Goal: Transaction & Acquisition: Purchase product/service

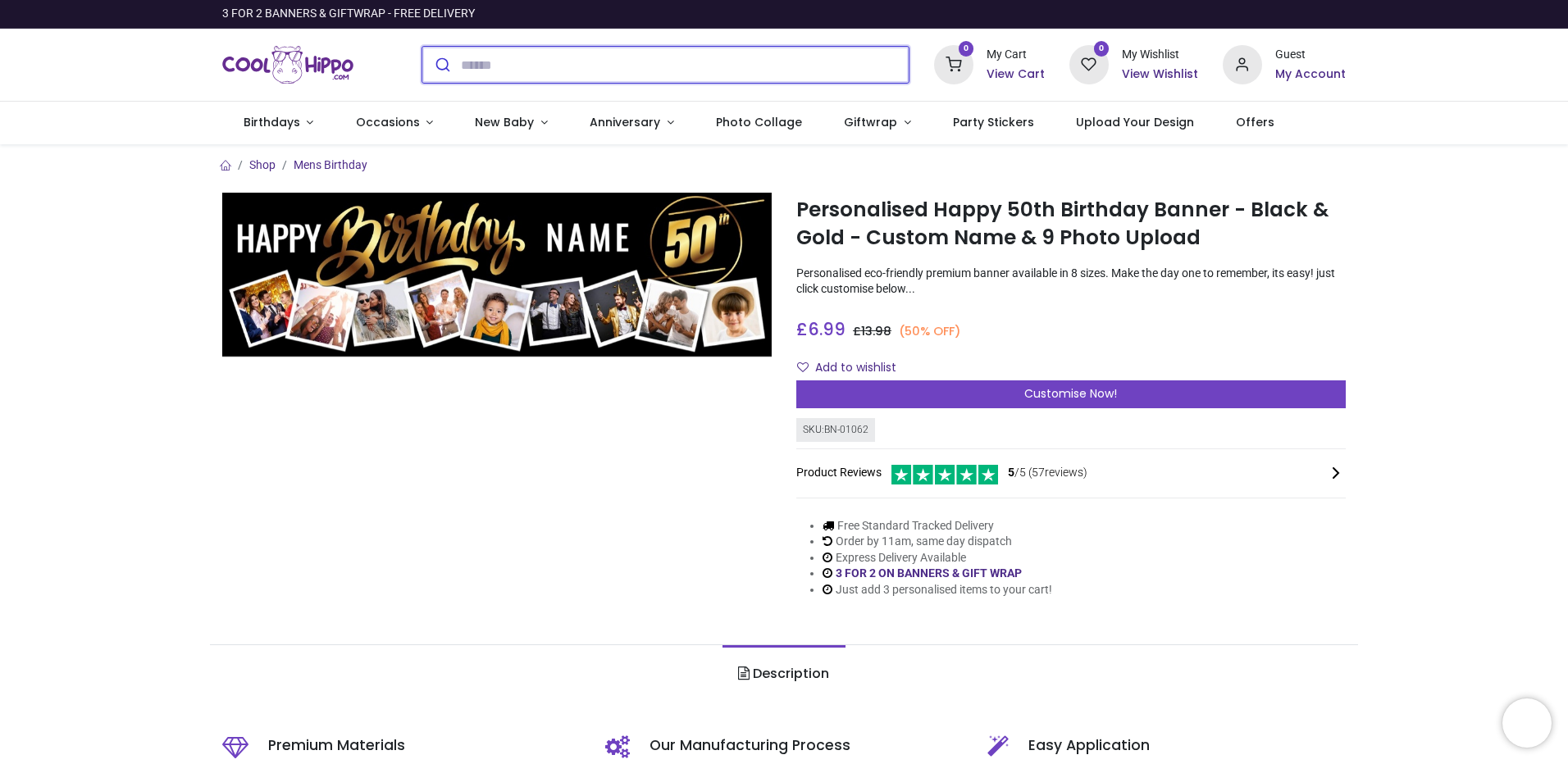
click at [525, 75] on input "search" at bounding box center [684, 65] width 448 height 36
type input "*******"
click at [423, 47] on button "submit" at bounding box center [441, 65] width 38 height 36
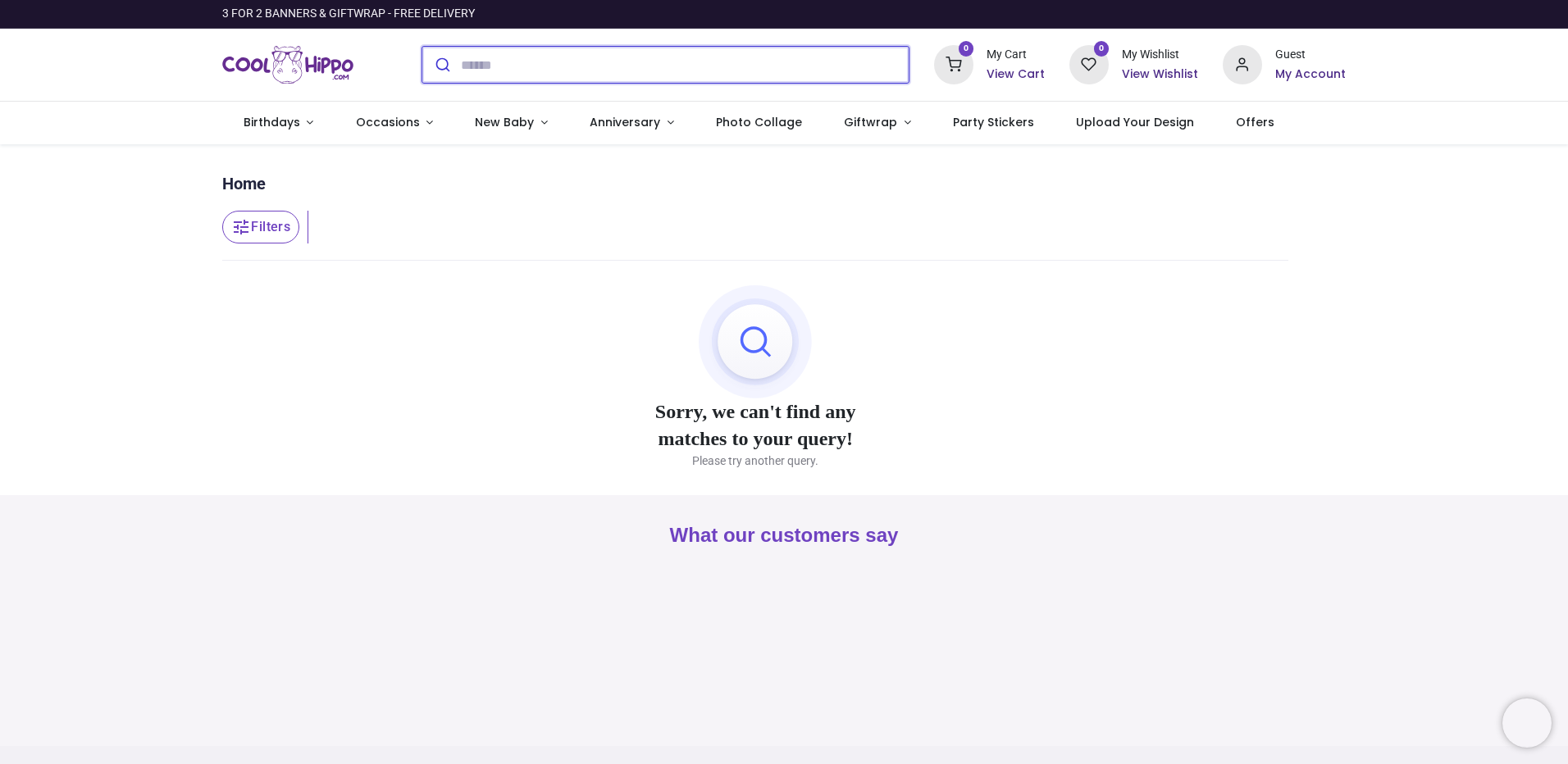
click at [518, 68] on input "search" at bounding box center [684, 65] width 448 height 36
click at [423, 47] on button "submit" at bounding box center [441, 65] width 38 height 36
drag, startPoint x: 513, startPoint y: 67, endPoint x: 414, endPoint y: 68, distance: 99.0
click at [414, 68] on div "******" at bounding box center [666, 65] width 513 height 64
click at [423, 47] on button "submit" at bounding box center [441, 65] width 38 height 36
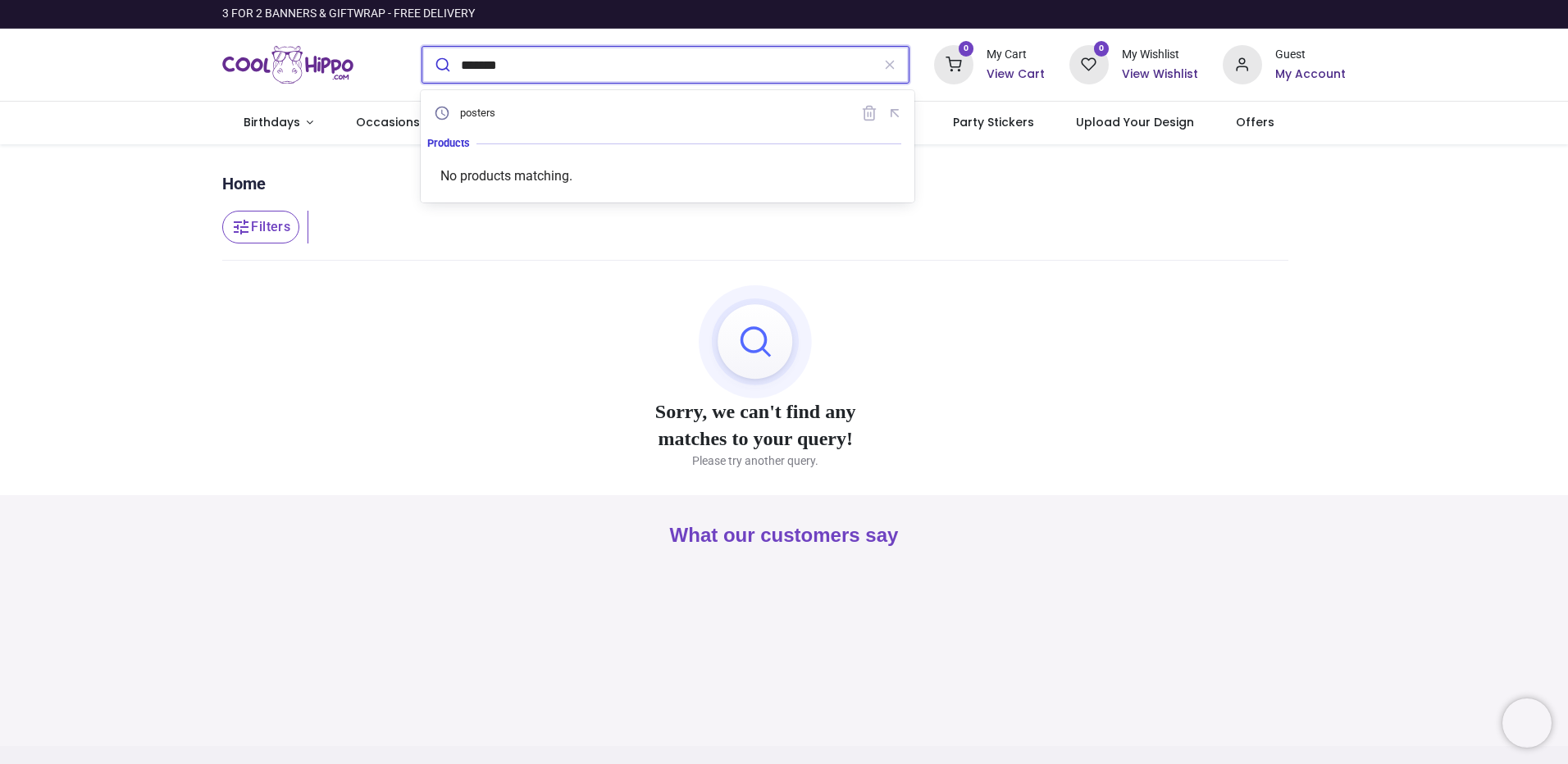
drag, startPoint x: 518, startPoint y: 73, endPoint x: 440, endPoint y: 71, distance: 78.0
click at [440, 71] on form "*******" at bounding box center [666, 65] width 488 height 37
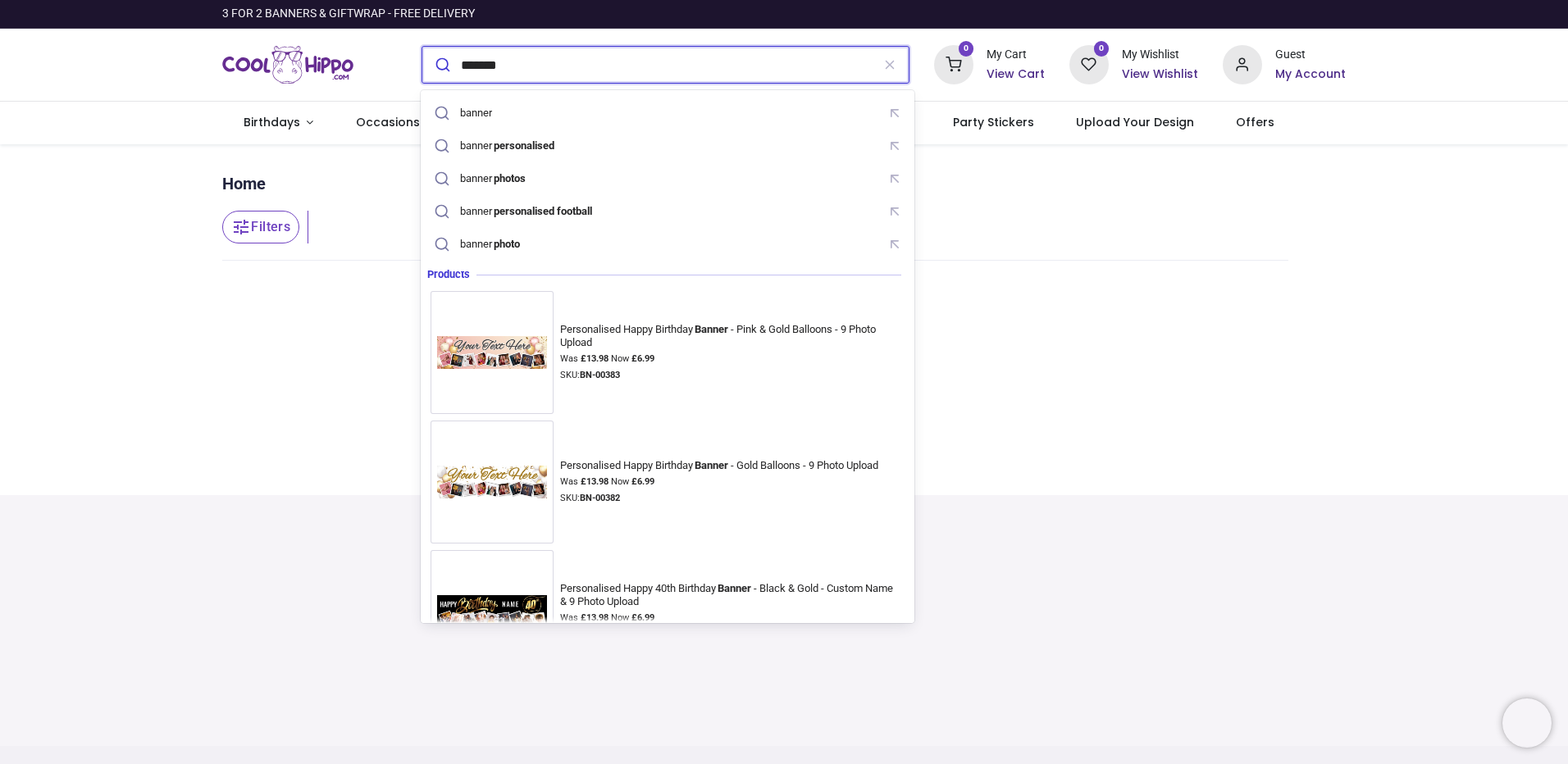
type input "*******"
click at [423, 47] on button "submit" at bounding box center [441, 65] width 38 height 36
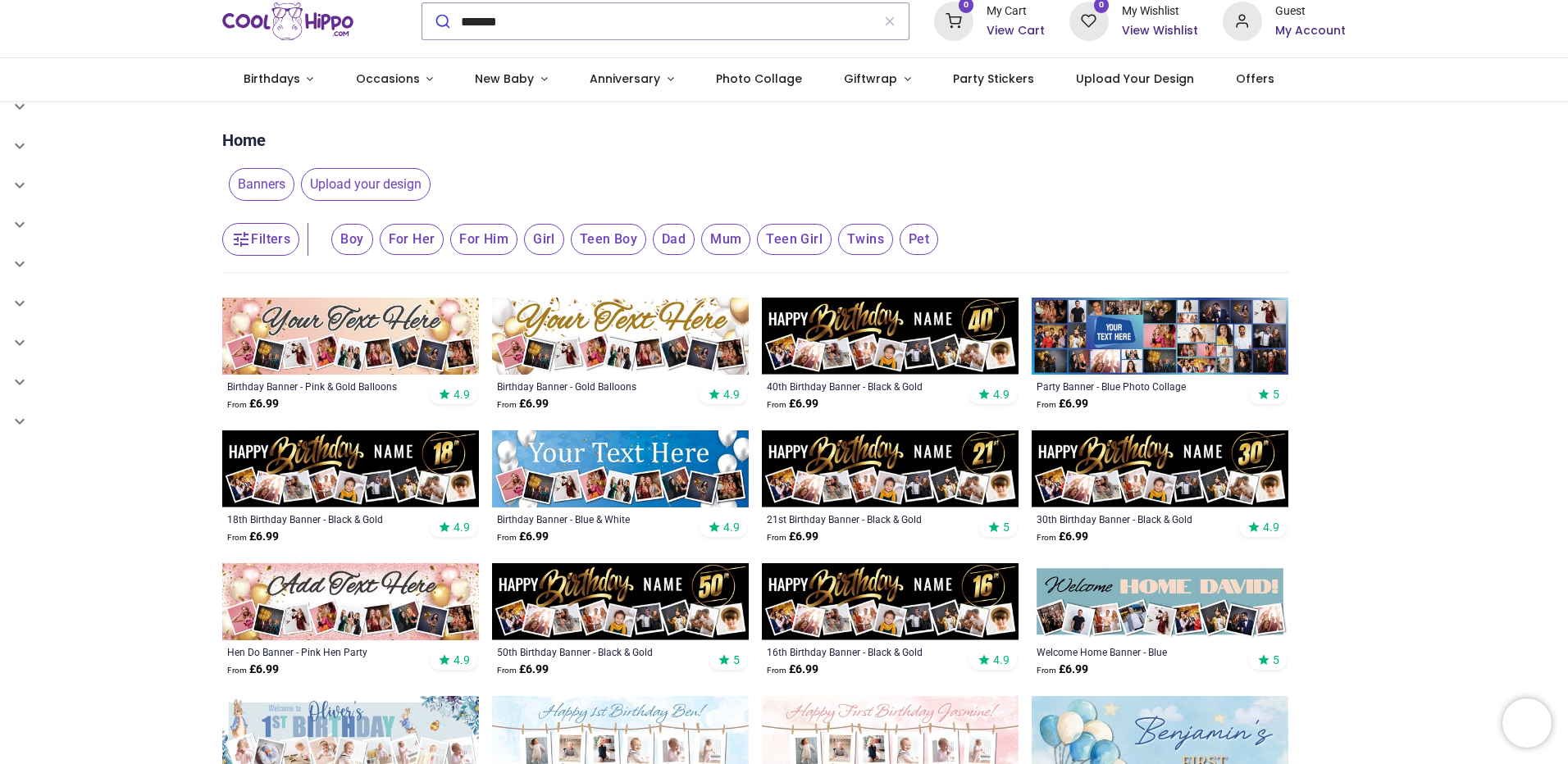
scroll to position [82, 0]
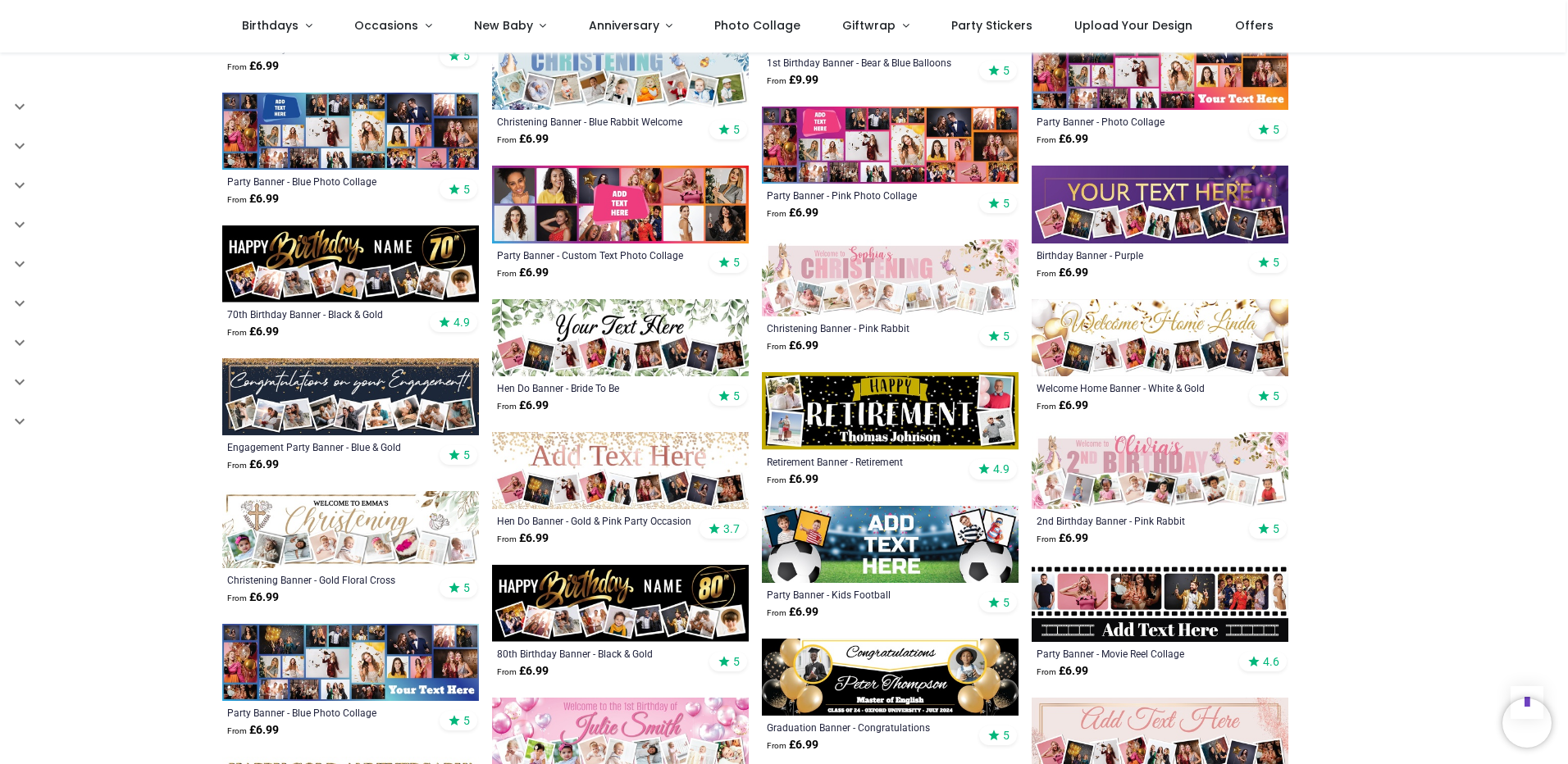
scroll to position [1066, 0]
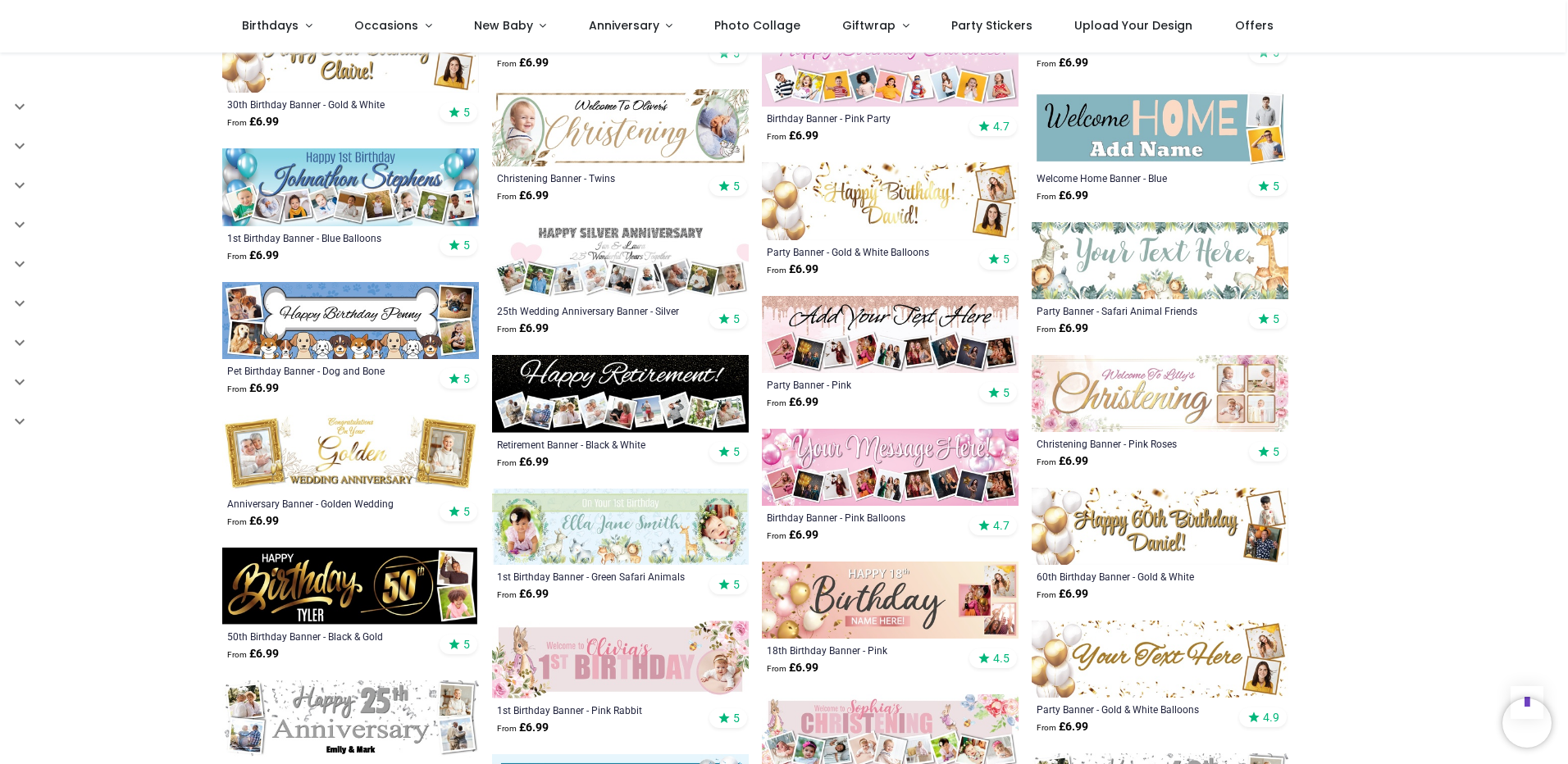
scroll to position [2213, 0]
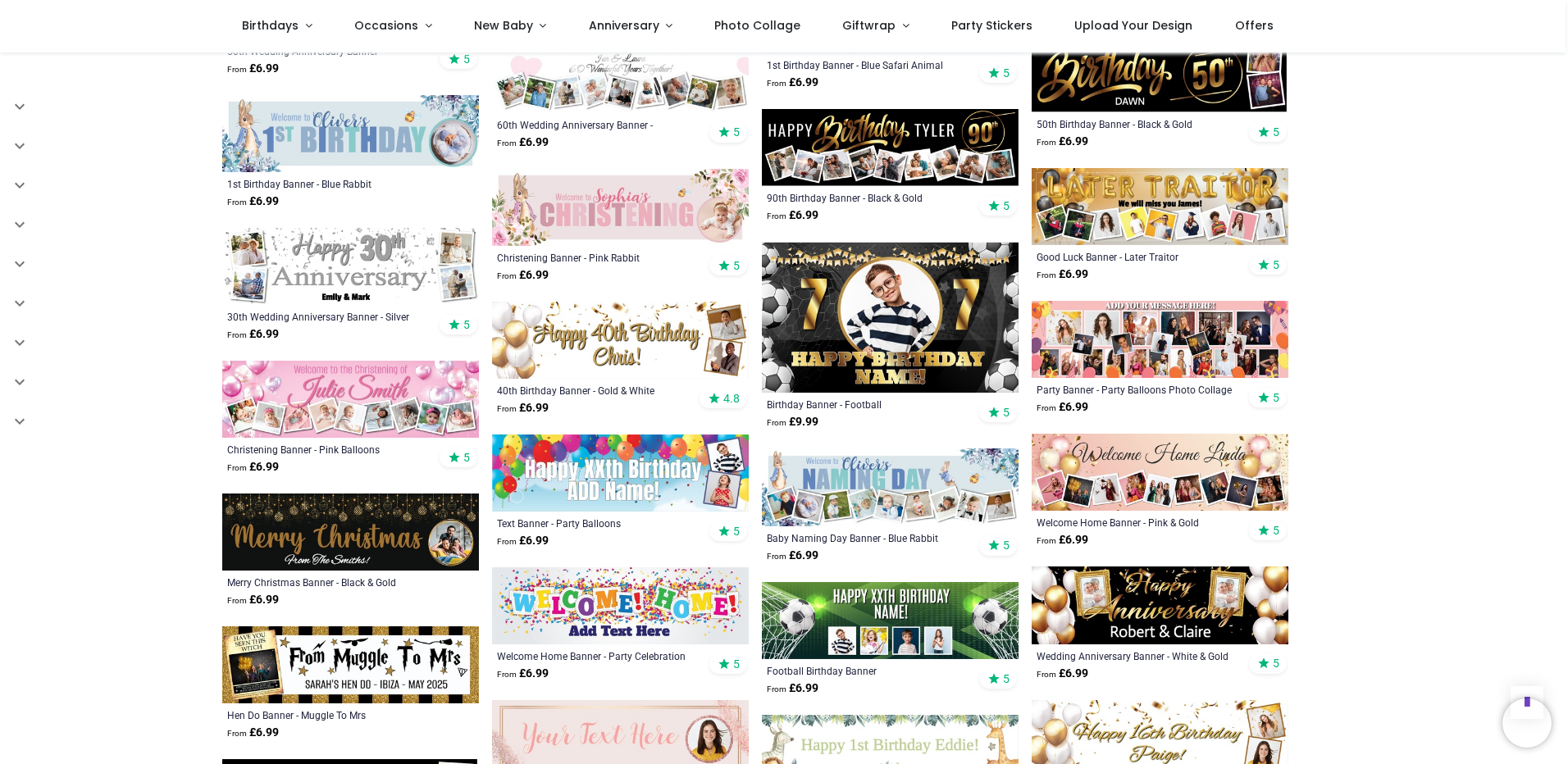
scroll to position [3607, 0]
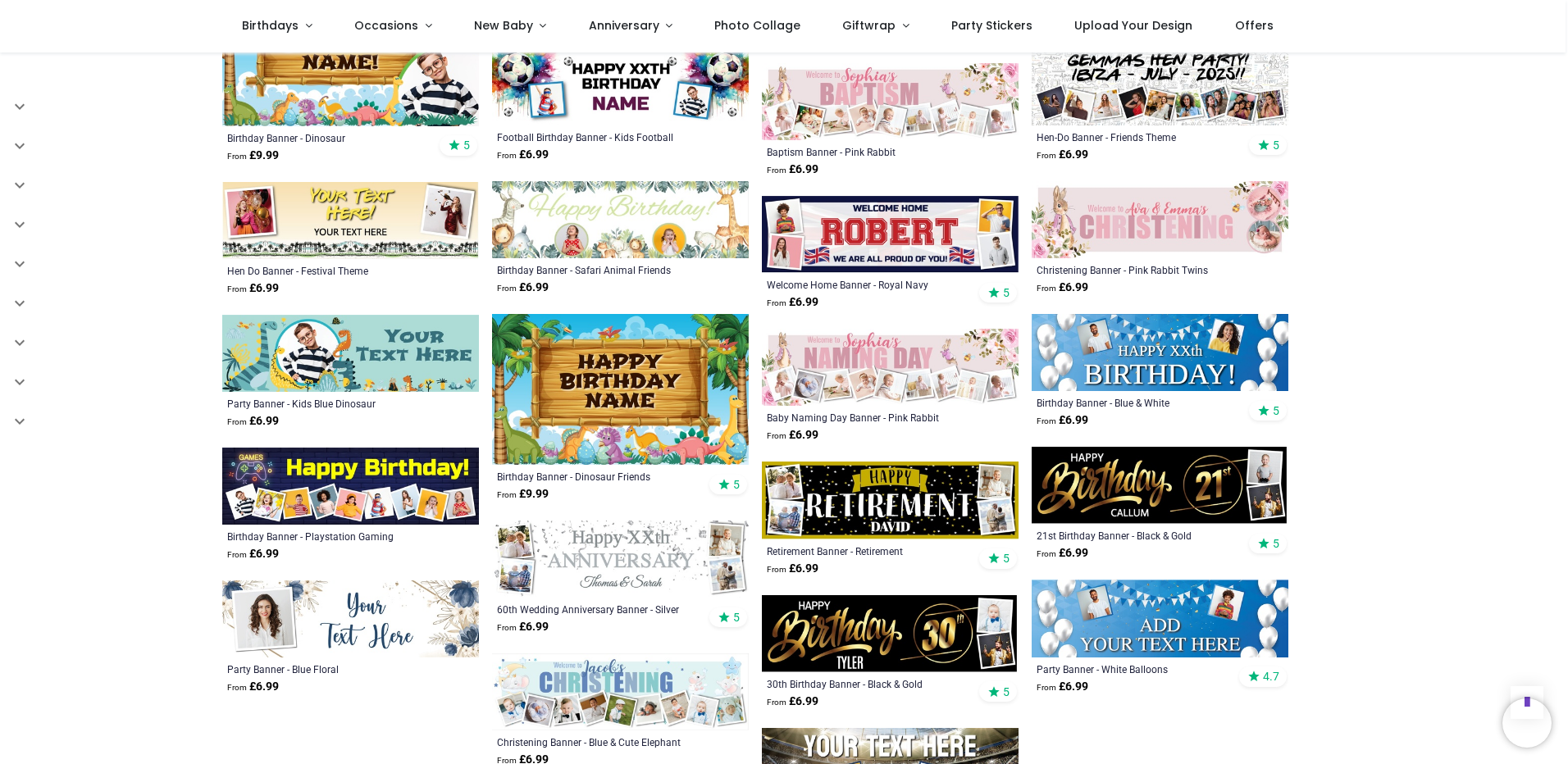
scroll to position [4180, 0]
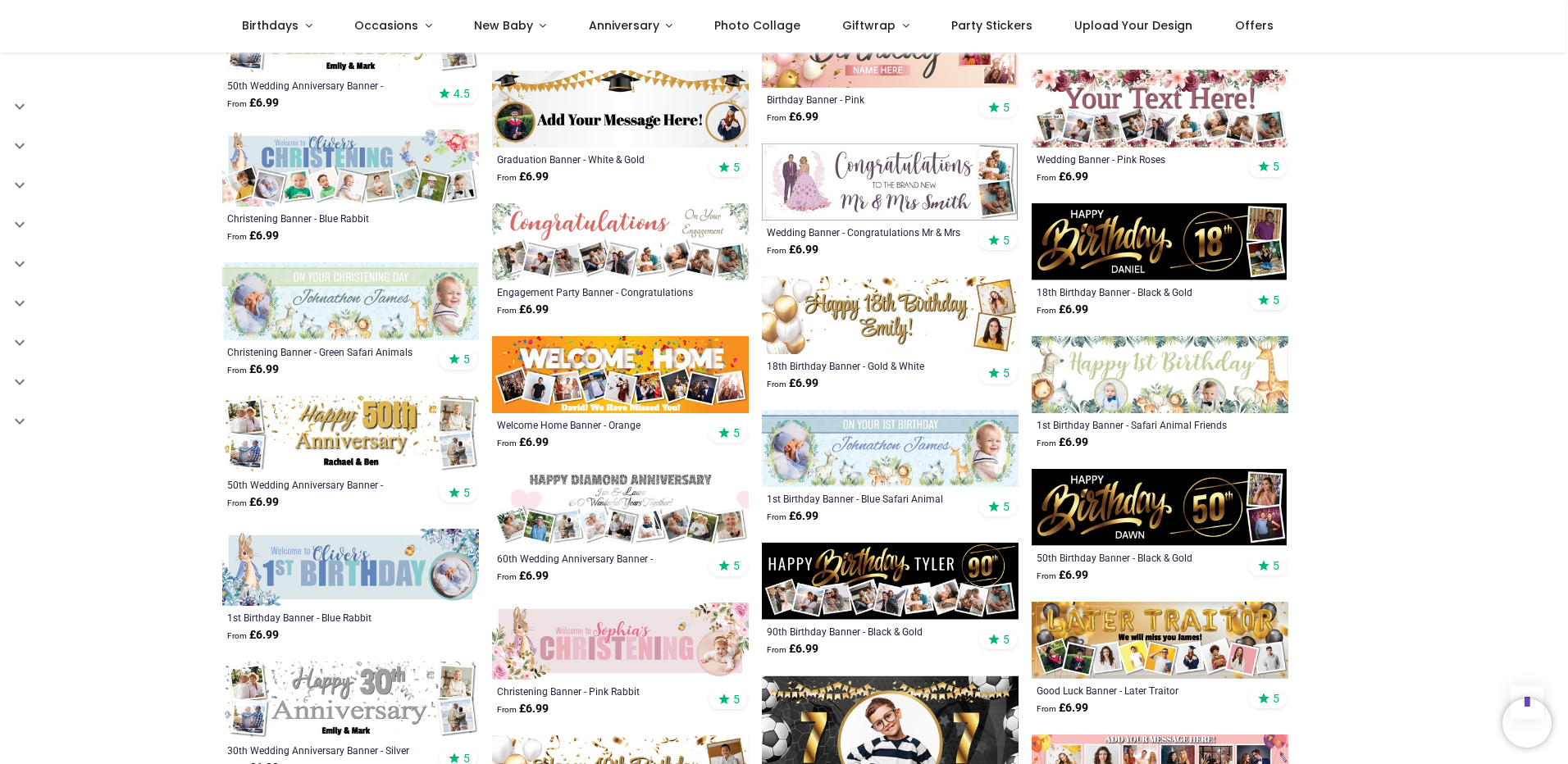
scroll to position [2787, 0]
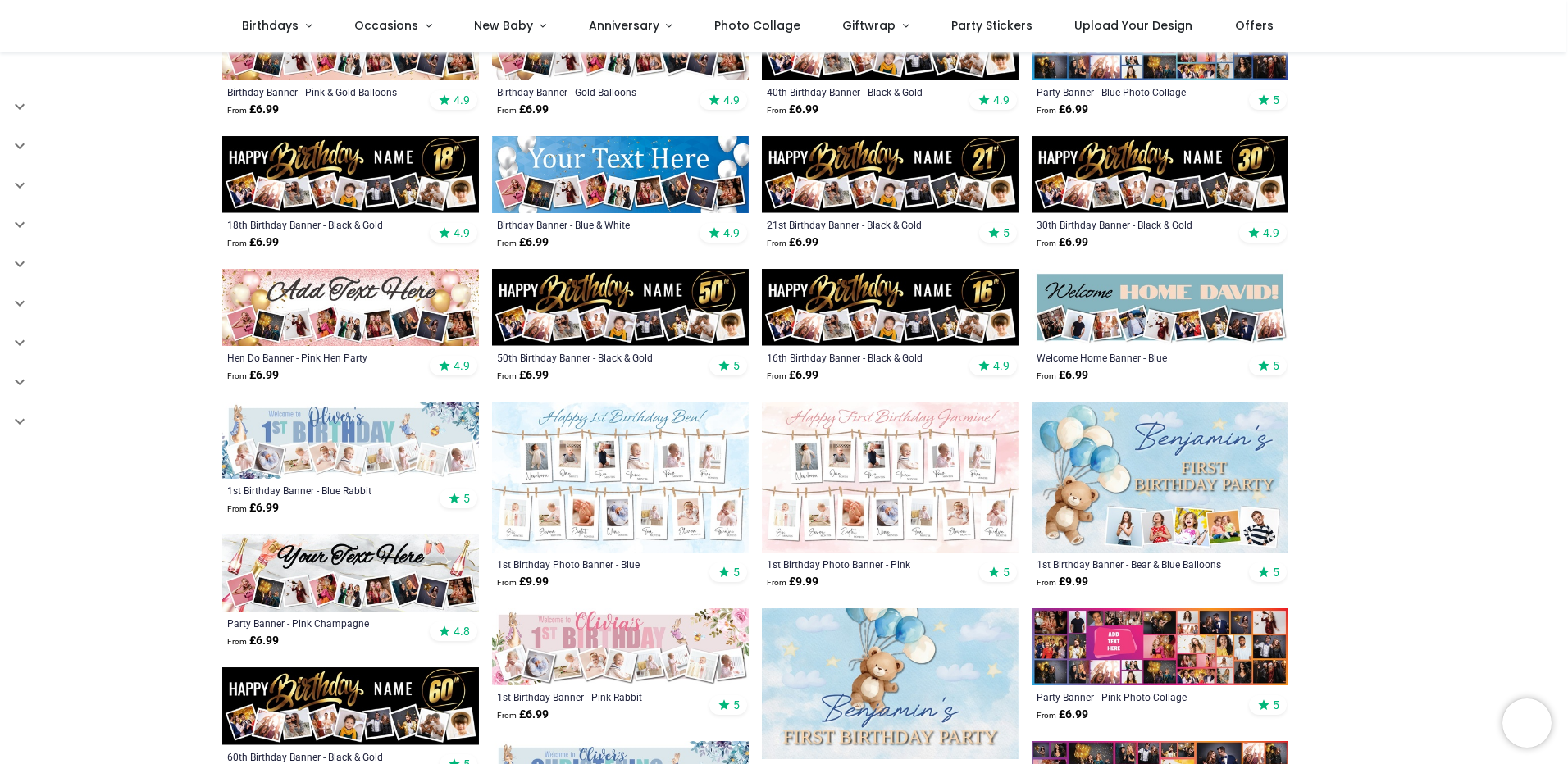
scroll to position [245, 0]
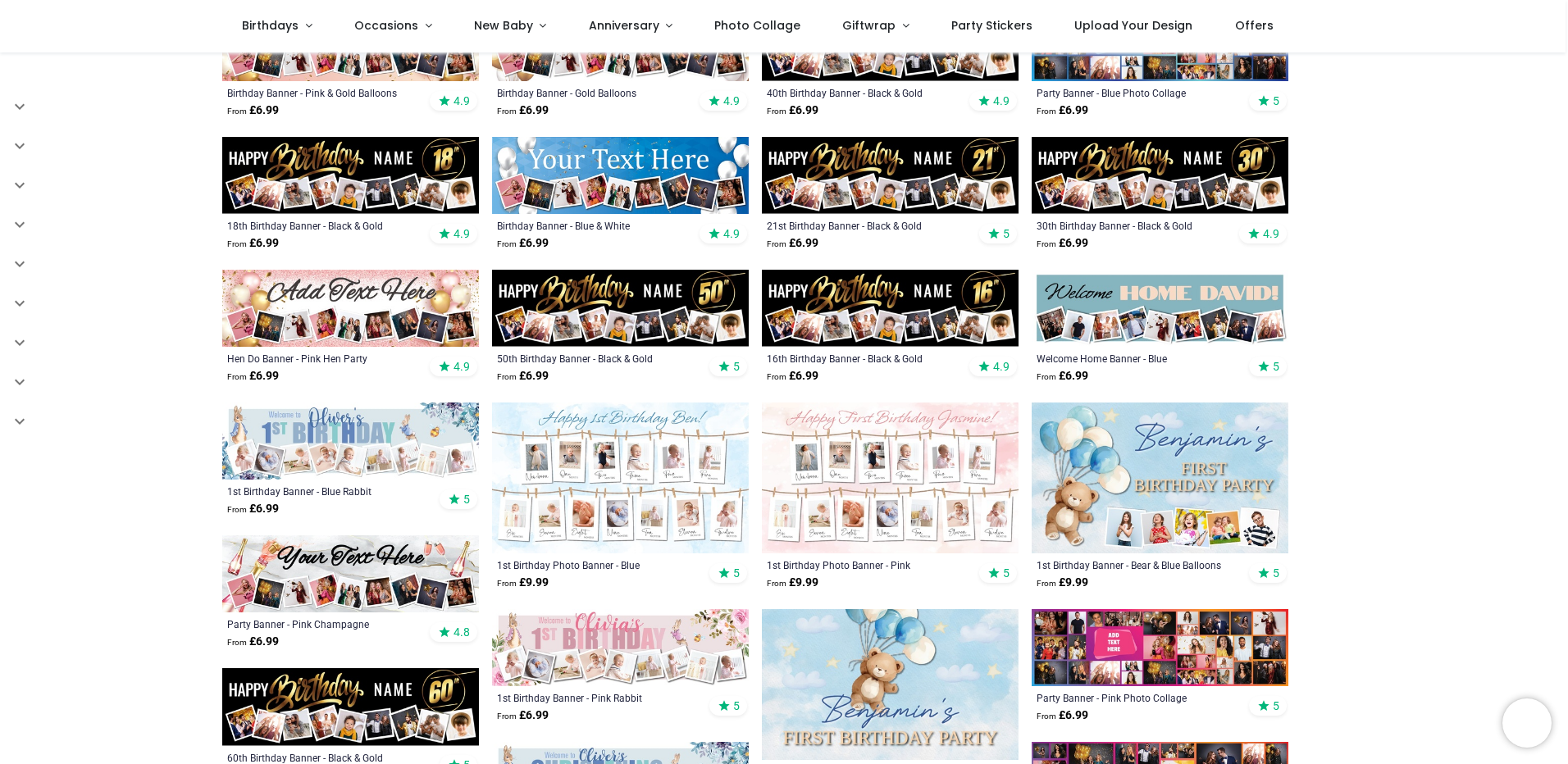
click at [655, 320] on img at bounding box center [620, 308] width 256 height 77
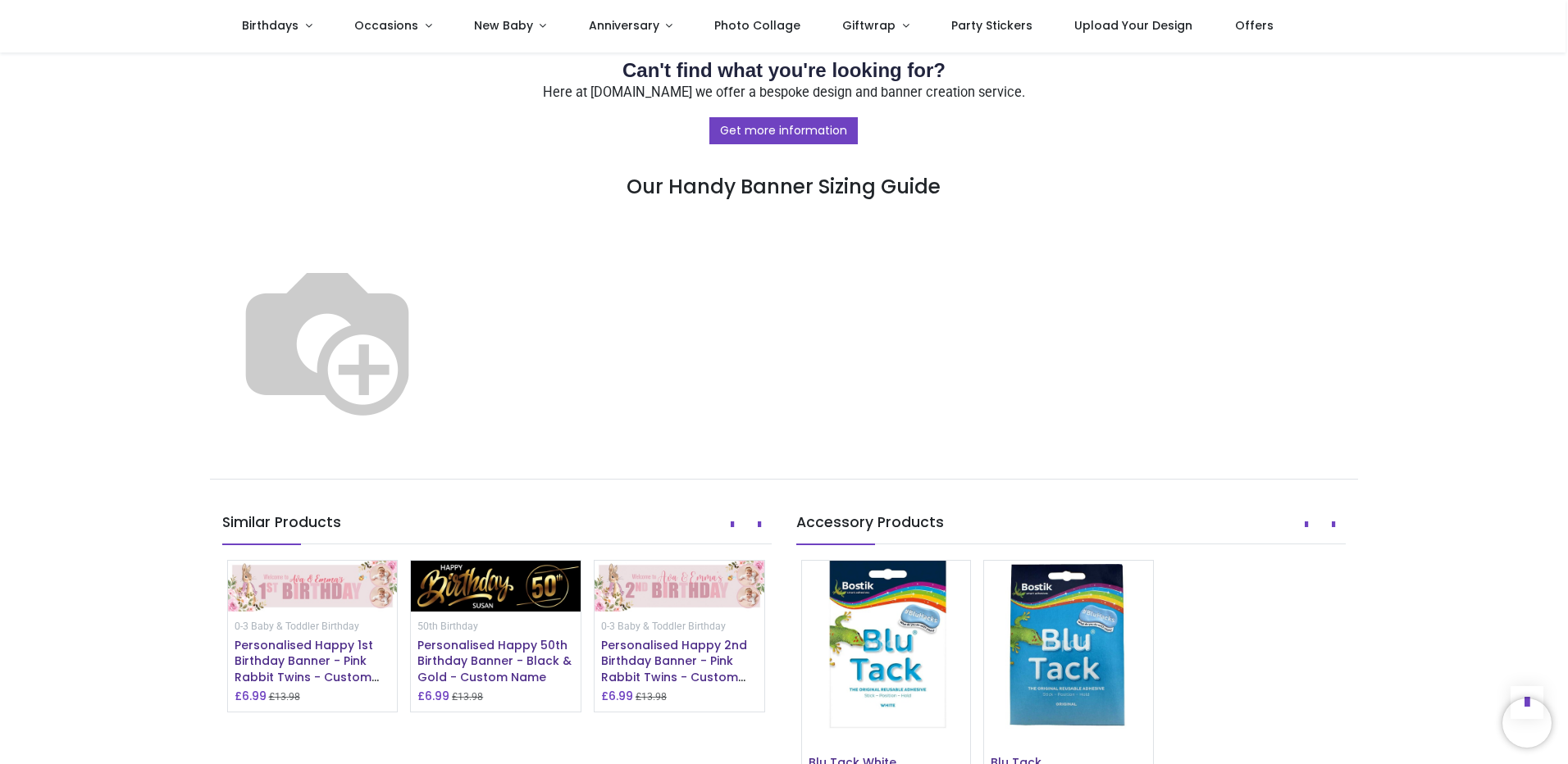
scroll to position [820, 0]
click at [432, 443] on img at bounding box center [327, 338] width 210 height 210
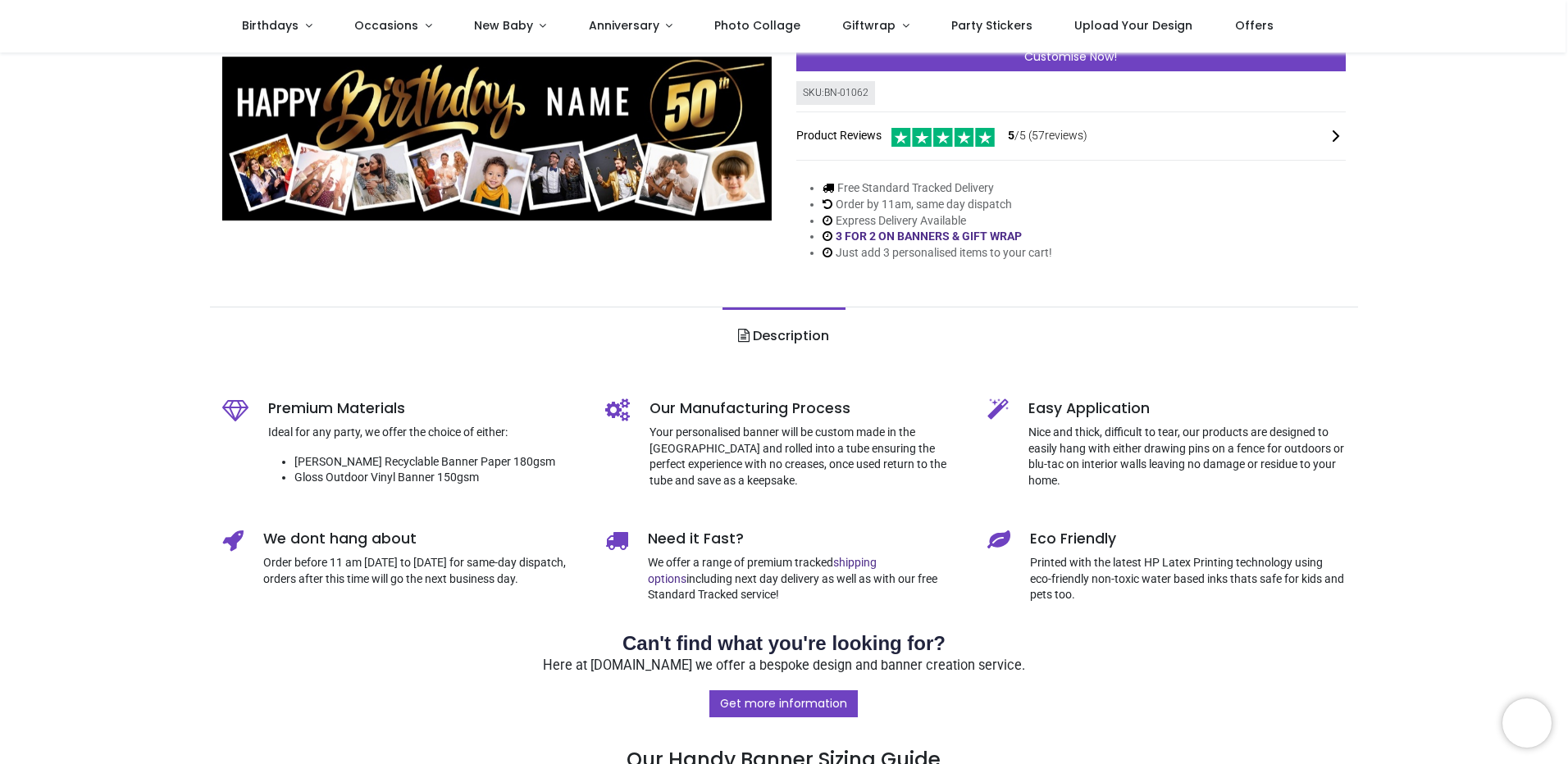
scroll to position [0, 0]
